Goal: Transaction & Acquisition: Purchase product/service

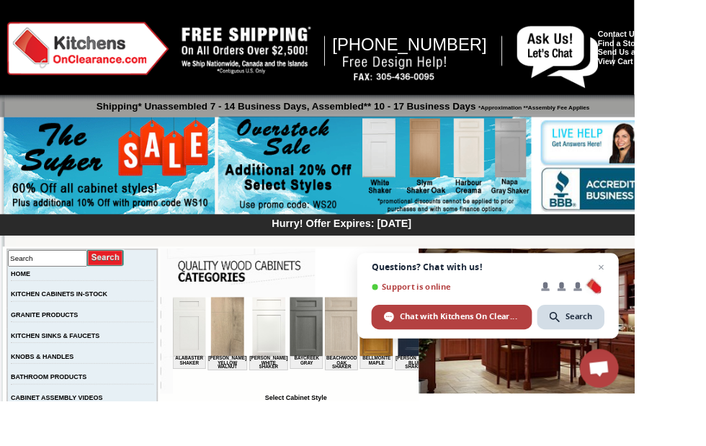
click at [423, 185] on img at bounding box center [417, 185] width 349 height 110
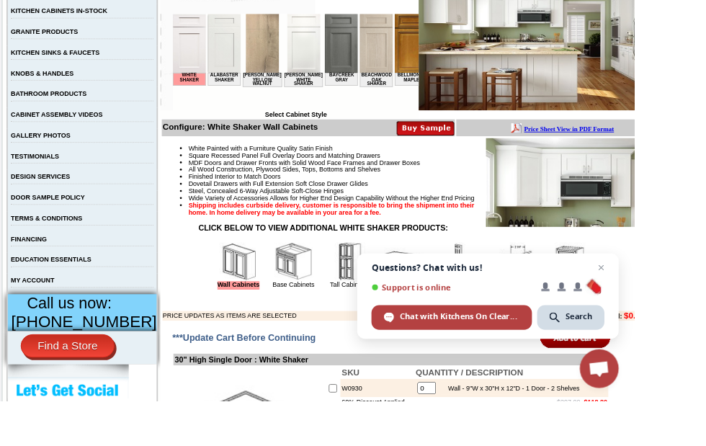
scroll to position [315, 0]
click at [325, 313] on img at bounding box center [326, 290] width 43 height 43
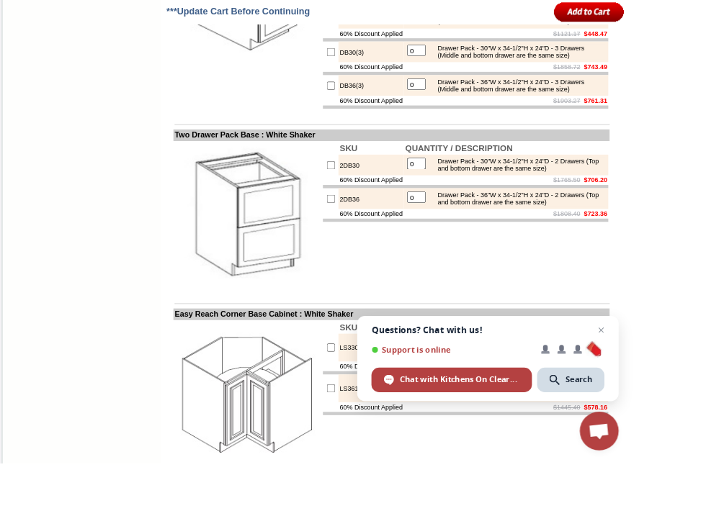
scroll to position [2506, 0]
click at [556, 65] on div "Drawer Pack - 30"W x 34-1/2"H x 24"D - 3 Drawers (Middle and bottom drawer are …" at bounding box center [577, 57] width 194 height 16
click at [526, 65] on div "Drawer Pack - 30"W x 34-1/2"H x 24"D - 3 Drawers (Middle and bottom drawer are …" at bounding box center [577, 57] width 194 height 16
click at [364, 62] on input "checkbox" at bounding box center [368, 57] width 9 height 9
checkbox input "true"
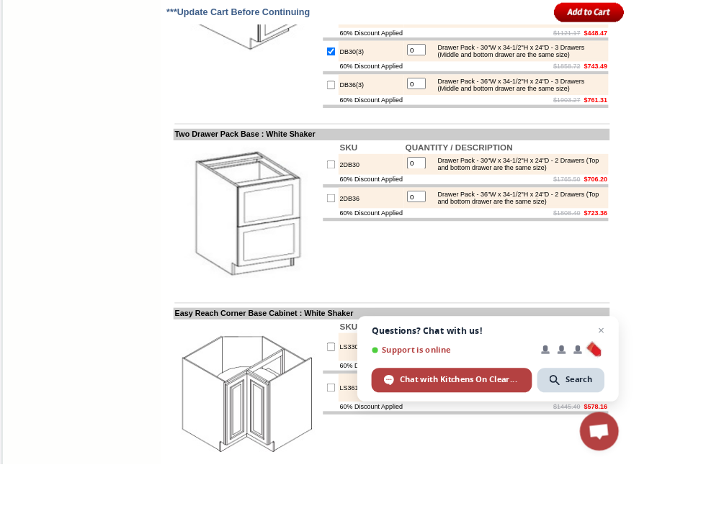
type input "1"
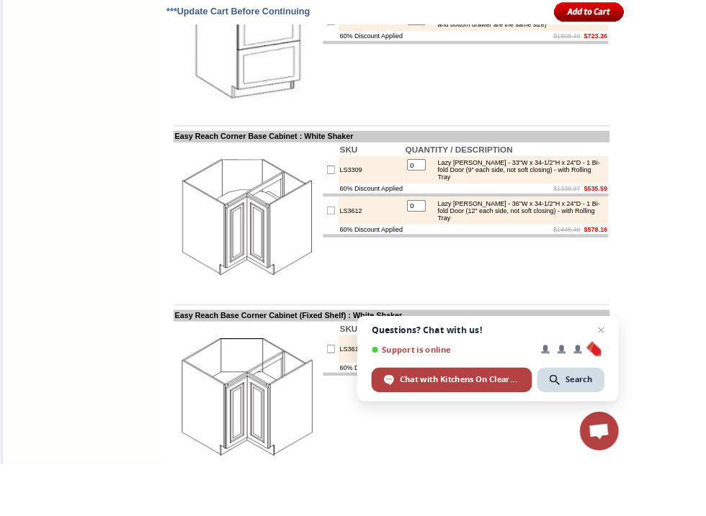
scroll to position [2703, 0]
checkbox input "true"
type input "1"
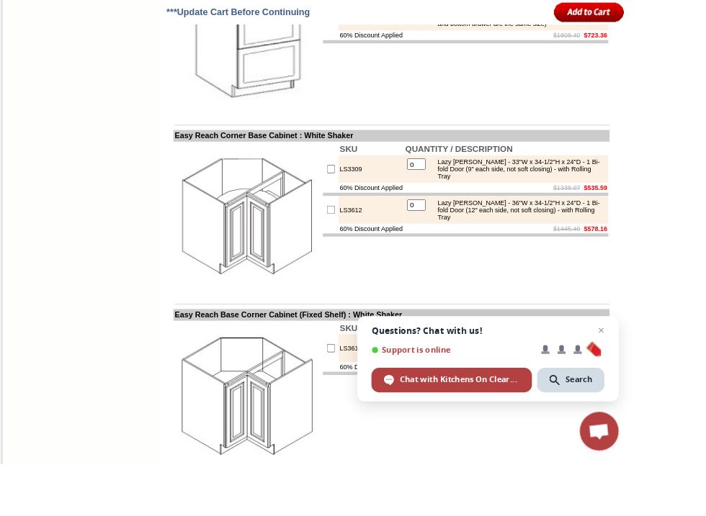
checkbox input "false"
type input "0"
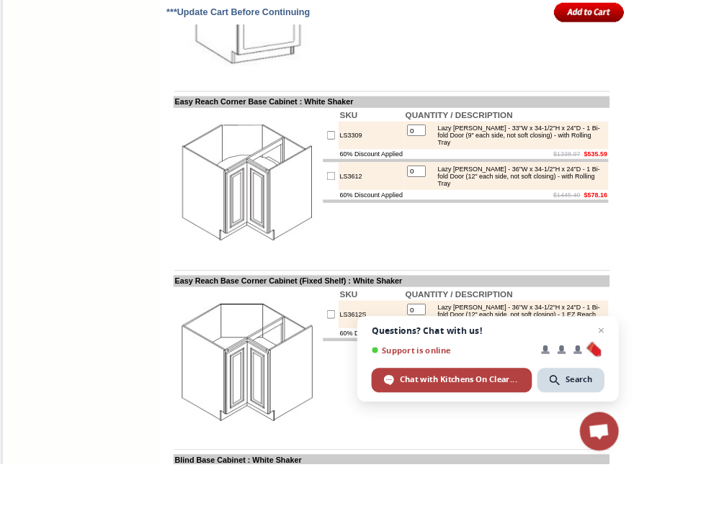
scroll to position [2745, 0]
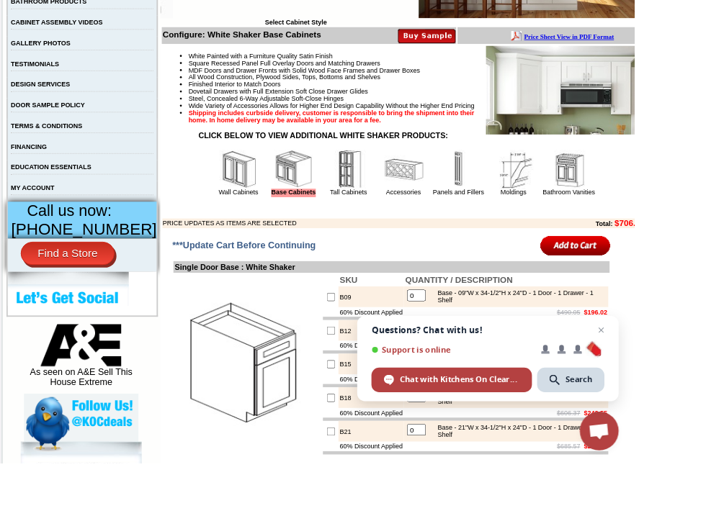
scroll to position [418, 0]
click at [444, 217] on link "Accessories" at bounding box center [449, 214] width 39 height 8
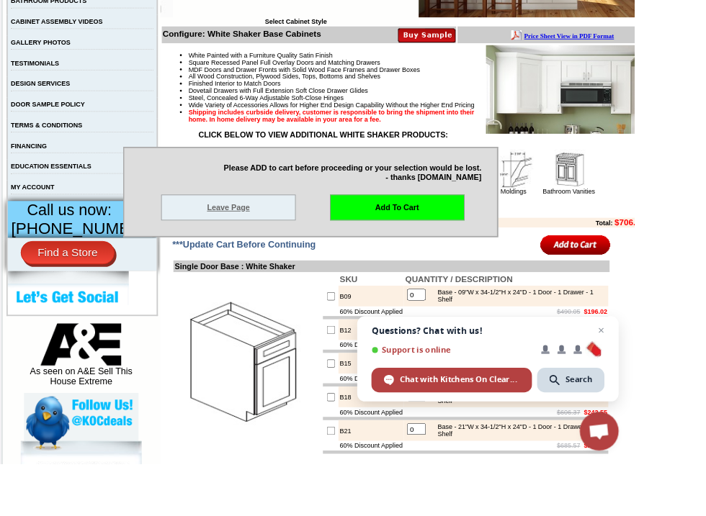
click at [329, 246] on link "Leave Page" at bounding box center [254, 231] width 150 height 29
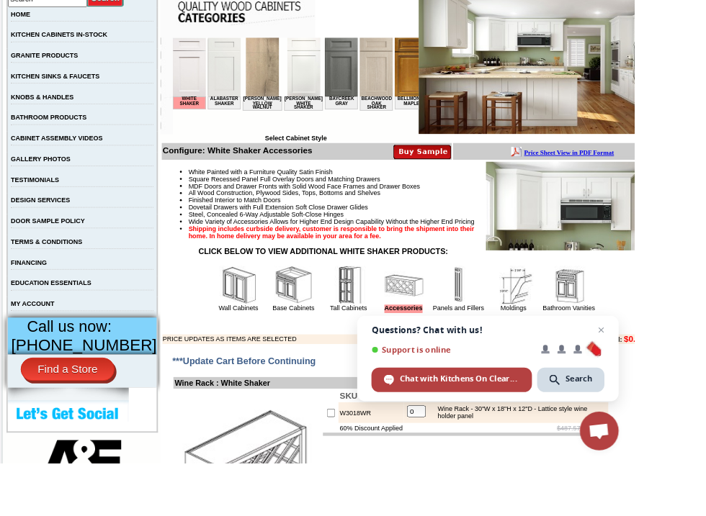
scroll to position [288, 0]
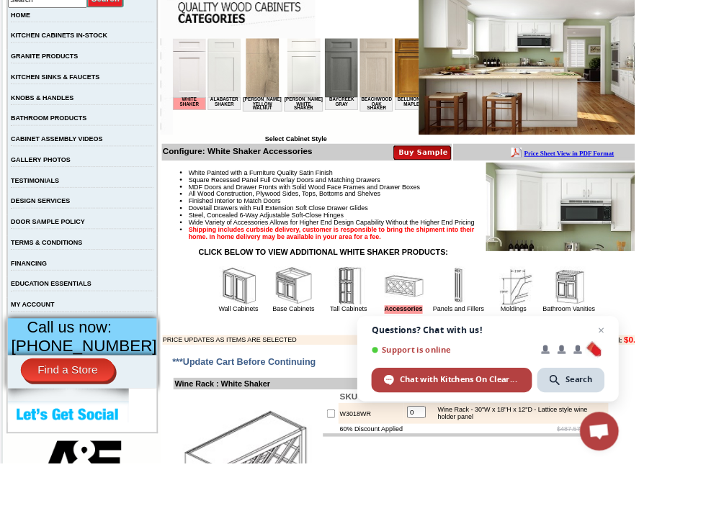
click at [260, 340] on img at bounding box center [265, 318] width 43 height 43
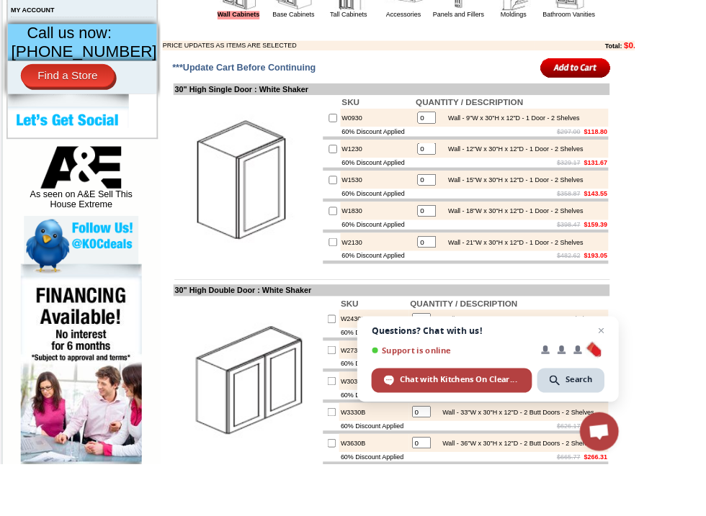
scroll to position [616, 0]
click at [678, 377] on span "Close chat" at bounding box center [669, 368] width 18 height 18
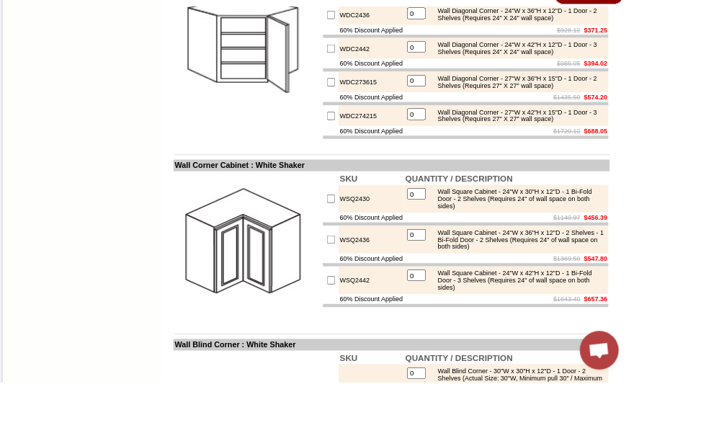
scroll to position [3478, 0]
